Goal: Task Accomplishment & Management: Complete application form

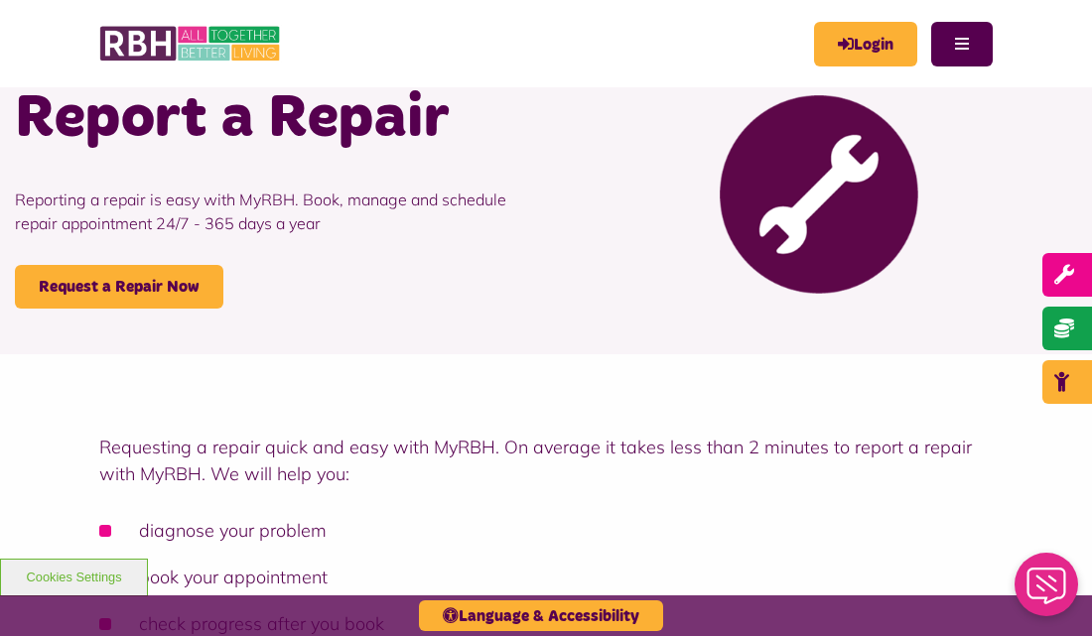
scroll to position [92, 0]
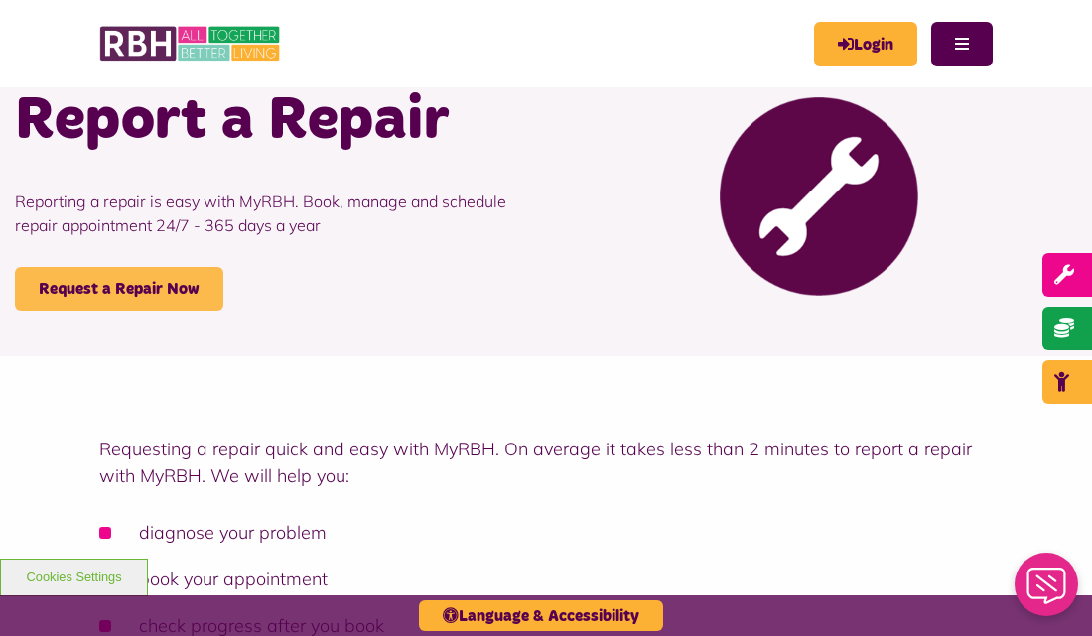
click at [145, 288] on link "Request a Repair Now" at bounding box center [119, 289] width 208 height 44
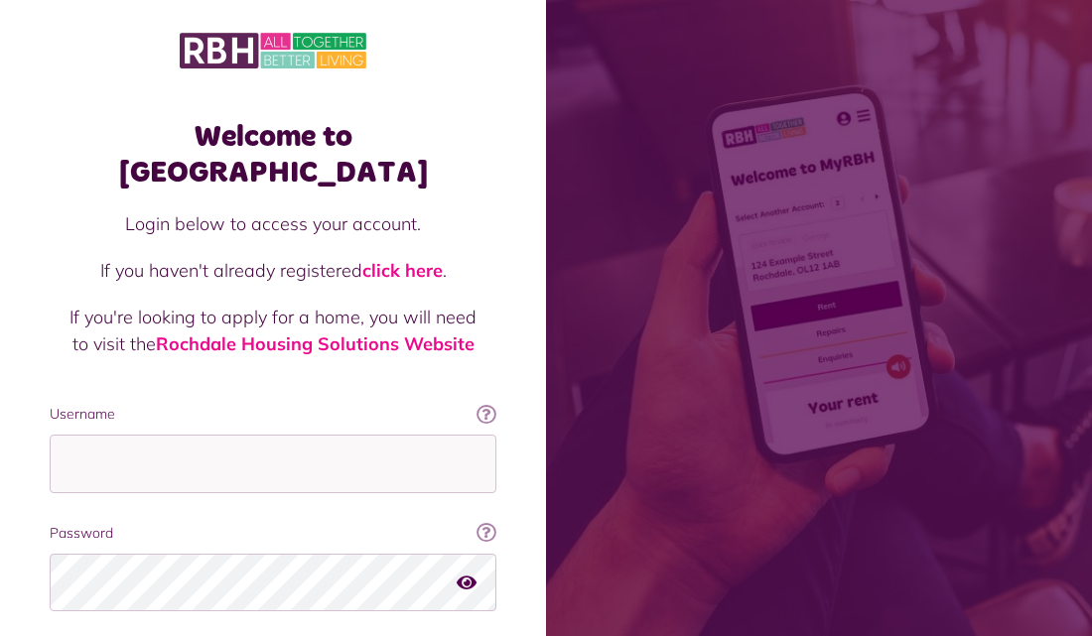
scroll to position [125, 0]
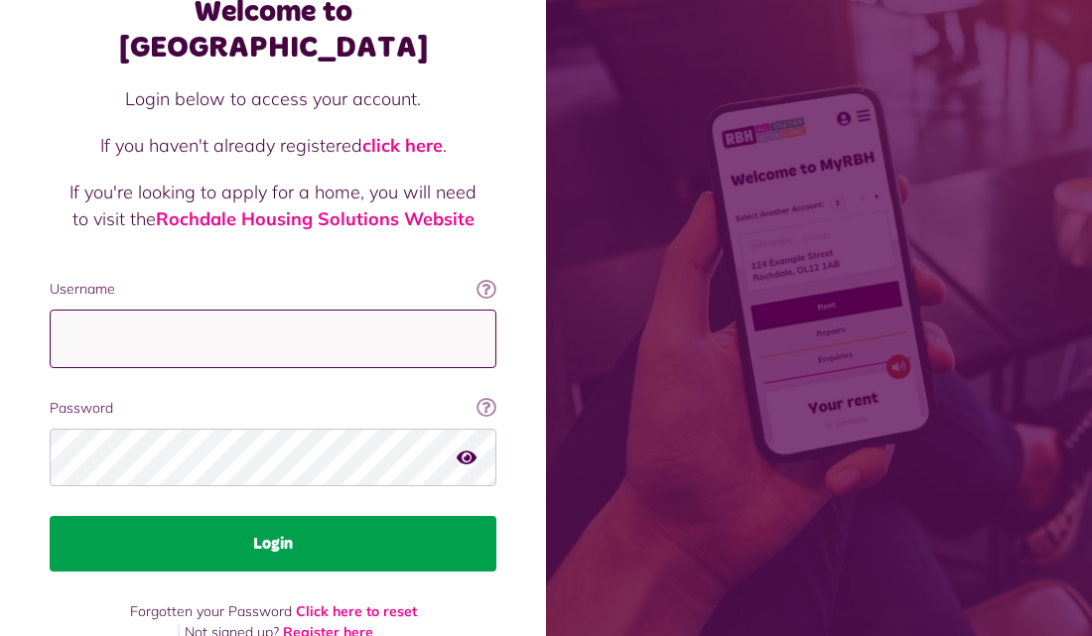
type input "**********"
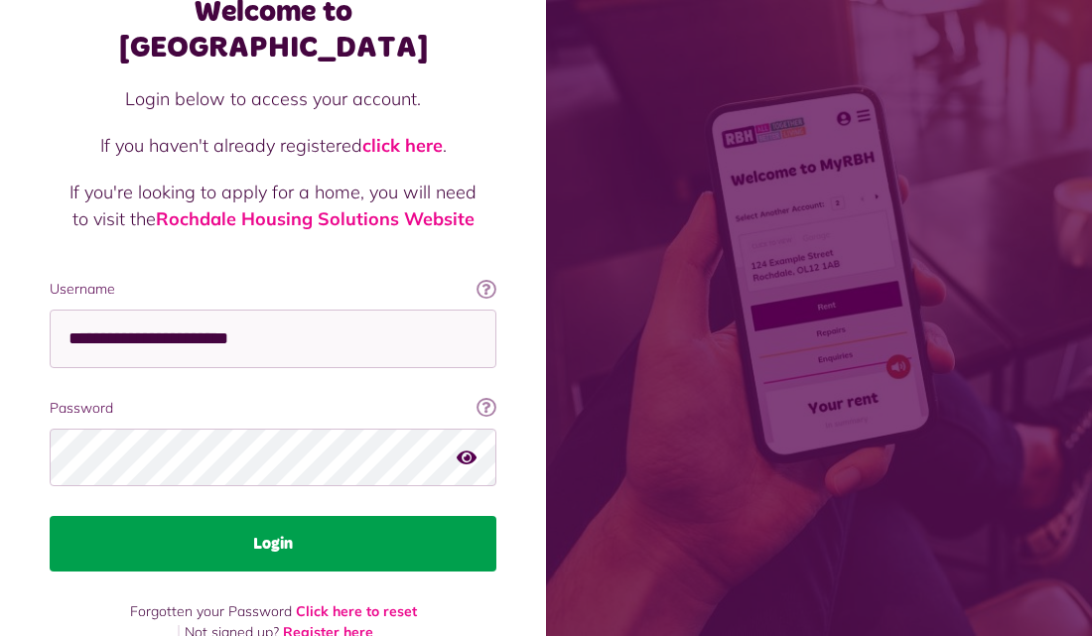
click at [270, 516] on button "Login" at bounding box center [273, 544] width 447 height 56
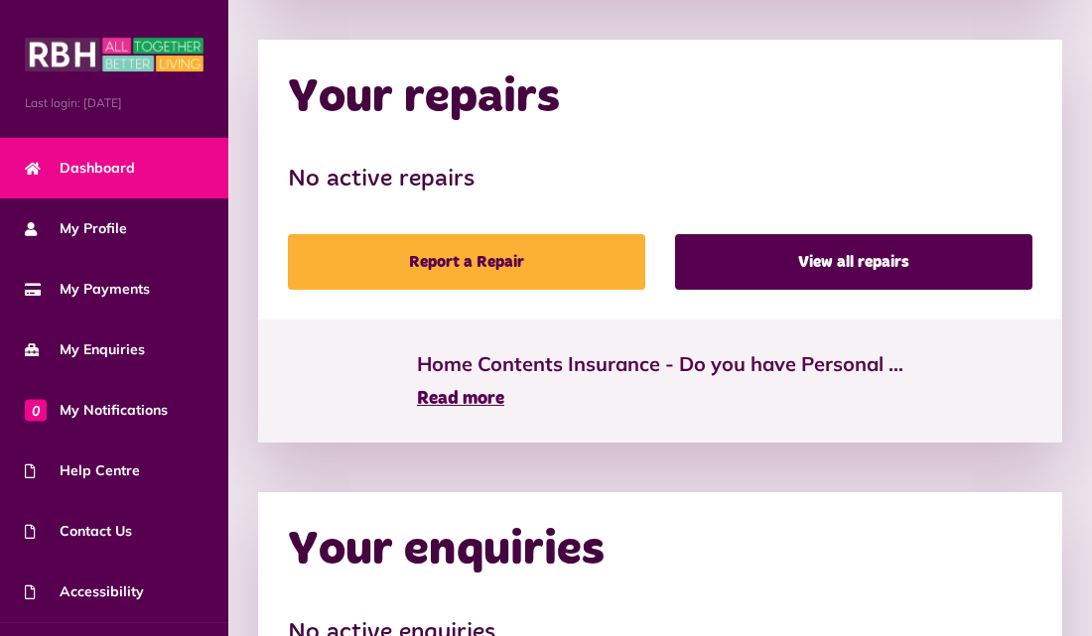
scroll to position [978, 0]
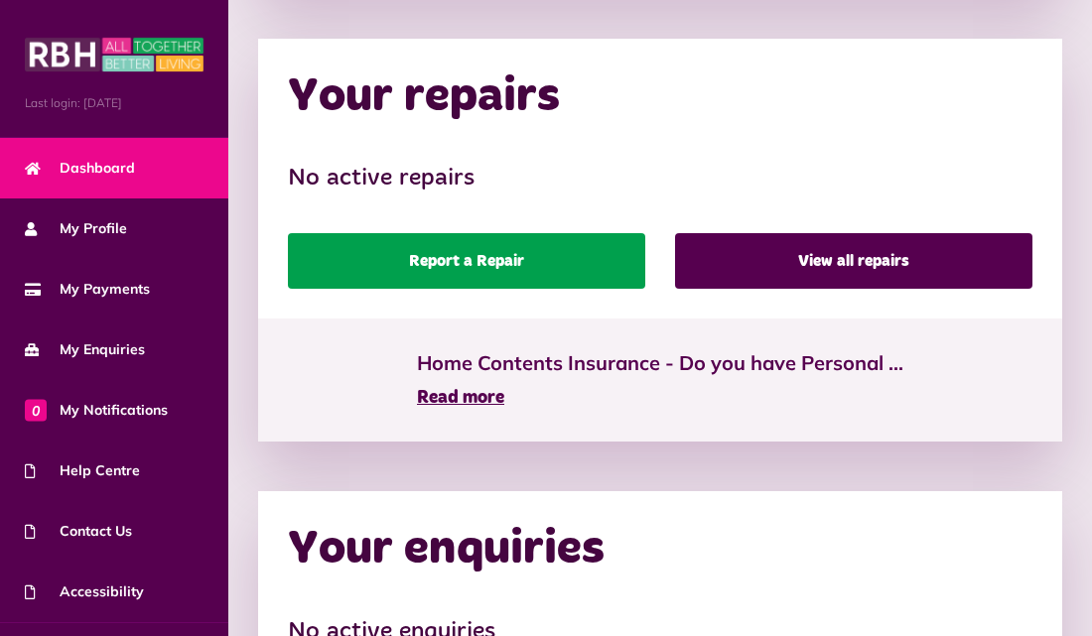
click at [549, 257] on link "Report a Repair" at bounding box center [466, 261] width 357 height 56
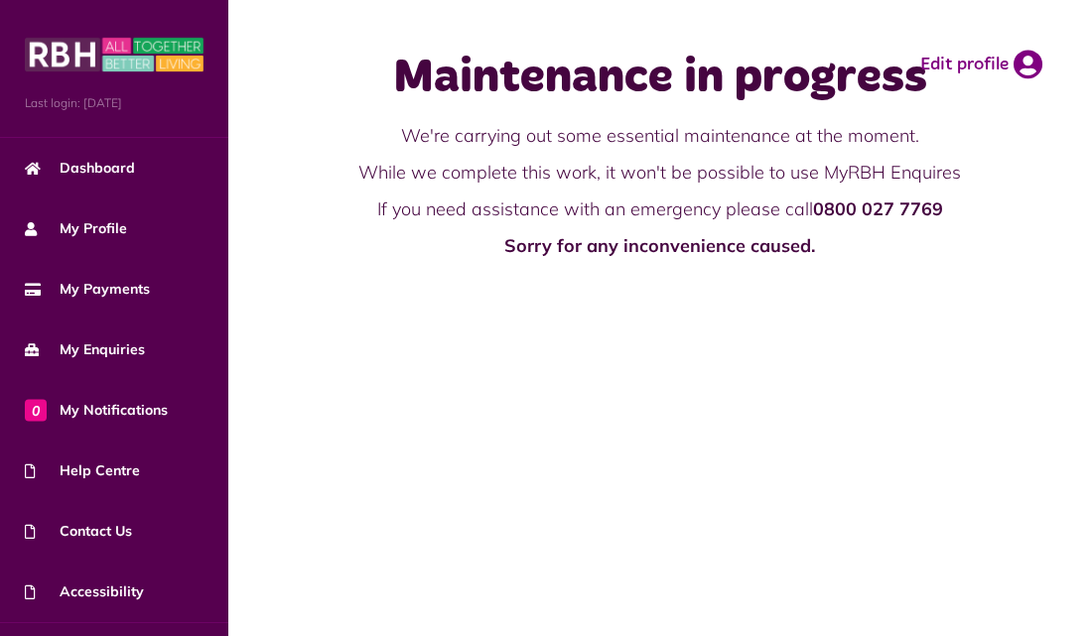
click at [534, 322] on main "Maintenance in progress We're carrying out some essential maintenance at the mo…" at bounding box center [659, 318] width 863 height 636
